Goal: Check status

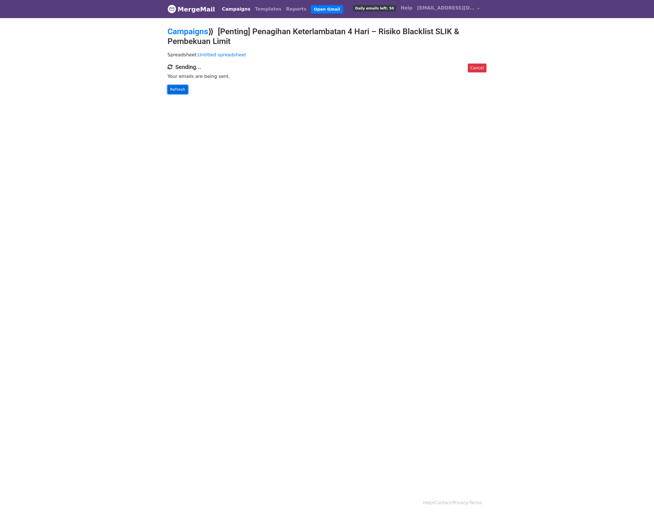
click at [175, 86] on link "Refresh" at bounding box center [177, 89] width 20 height 9
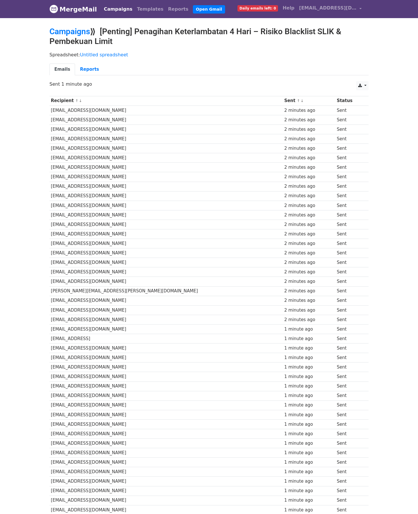
click at [155, 23] on body "MergeMail Campaigns Templates Reports Open Gmail Daily emails left: 0 Help atom…" at bounding box center [209, 304] width 418 height 608
